Goal: Book appointment/travel/reservation

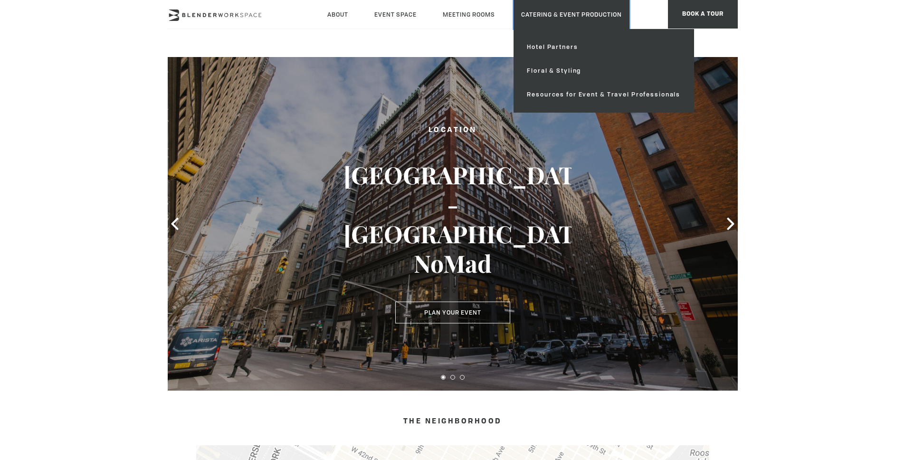
click at [552, 15] on link "Catering & Event Production" at bounding box center [571, 14] width 116 height 29
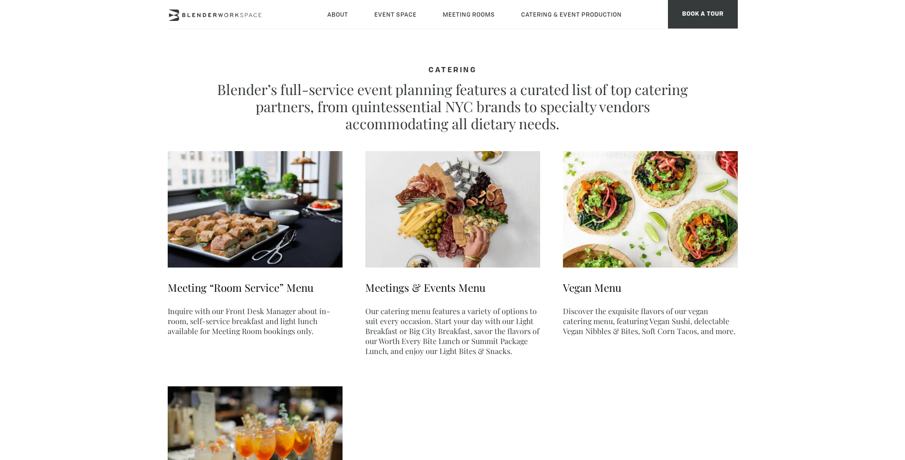
type div "[DATE]"
type div "2025-09-19"
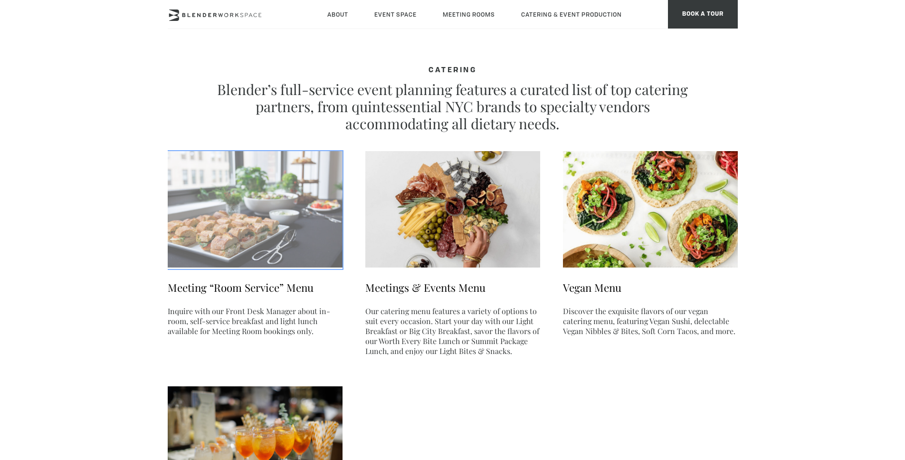
click at [237, 239] on img at bounding box center [255, 209] width 175 height 116
